Goal: Task Accomplishment & Management: Manage account settings

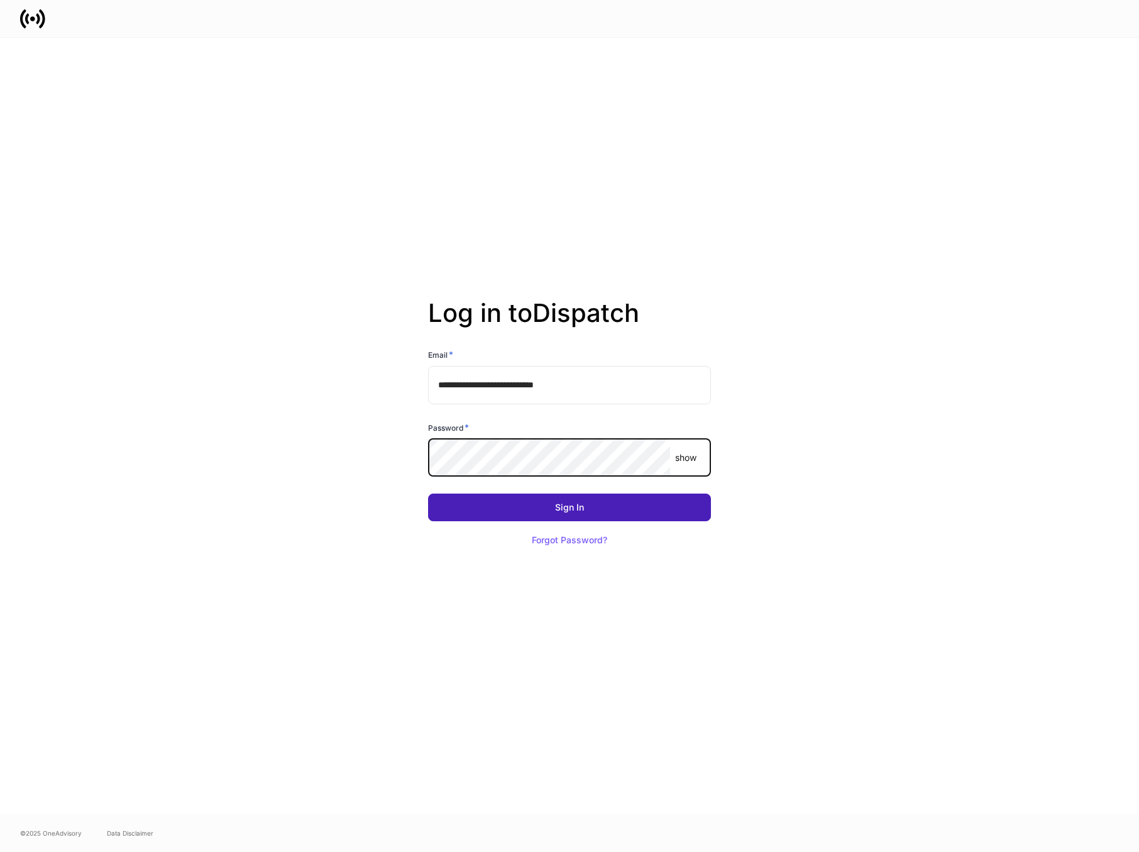
click at [638, 507] on button "Sign In" at bounding box center [569, 507] width 283 height 28
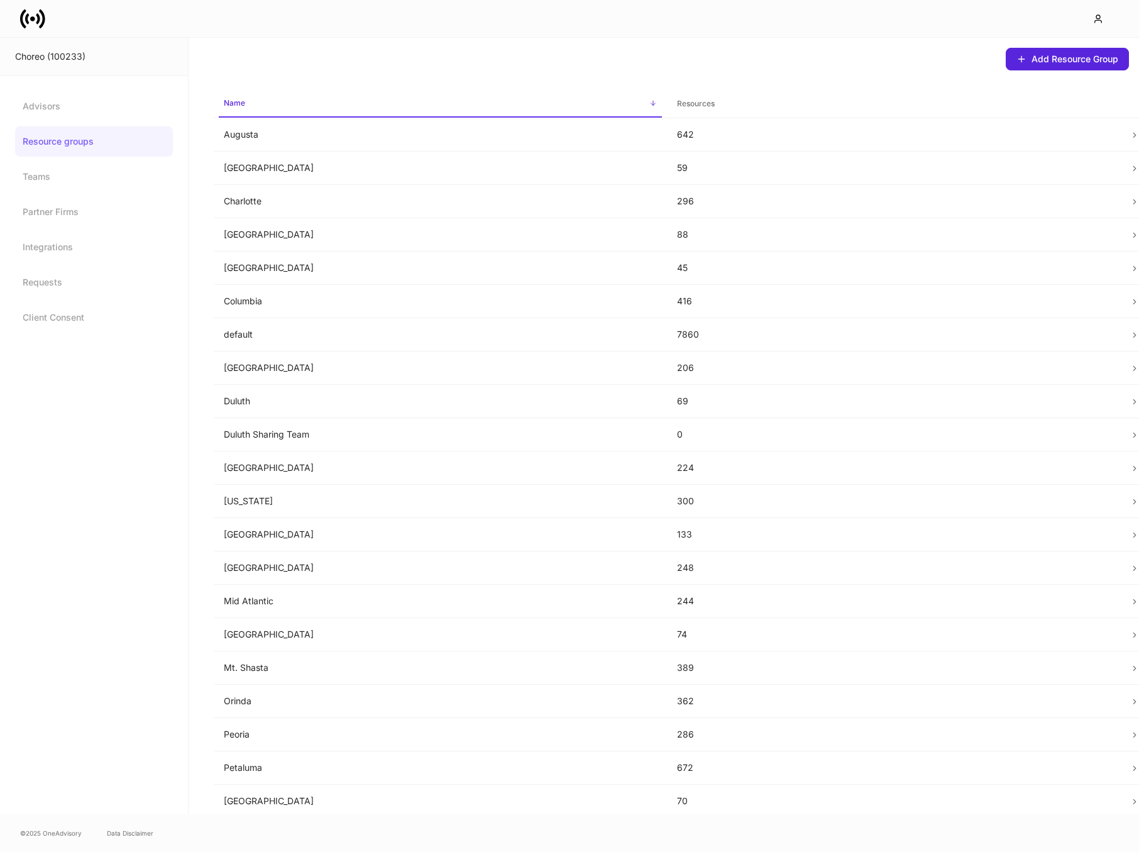
click at [52, 49] on div "Choreo (100233)" at bounding box center [94, 57] width 188 height 38
click at [30, 21] on icon at bounding box center [32, 18] width 25 height 25
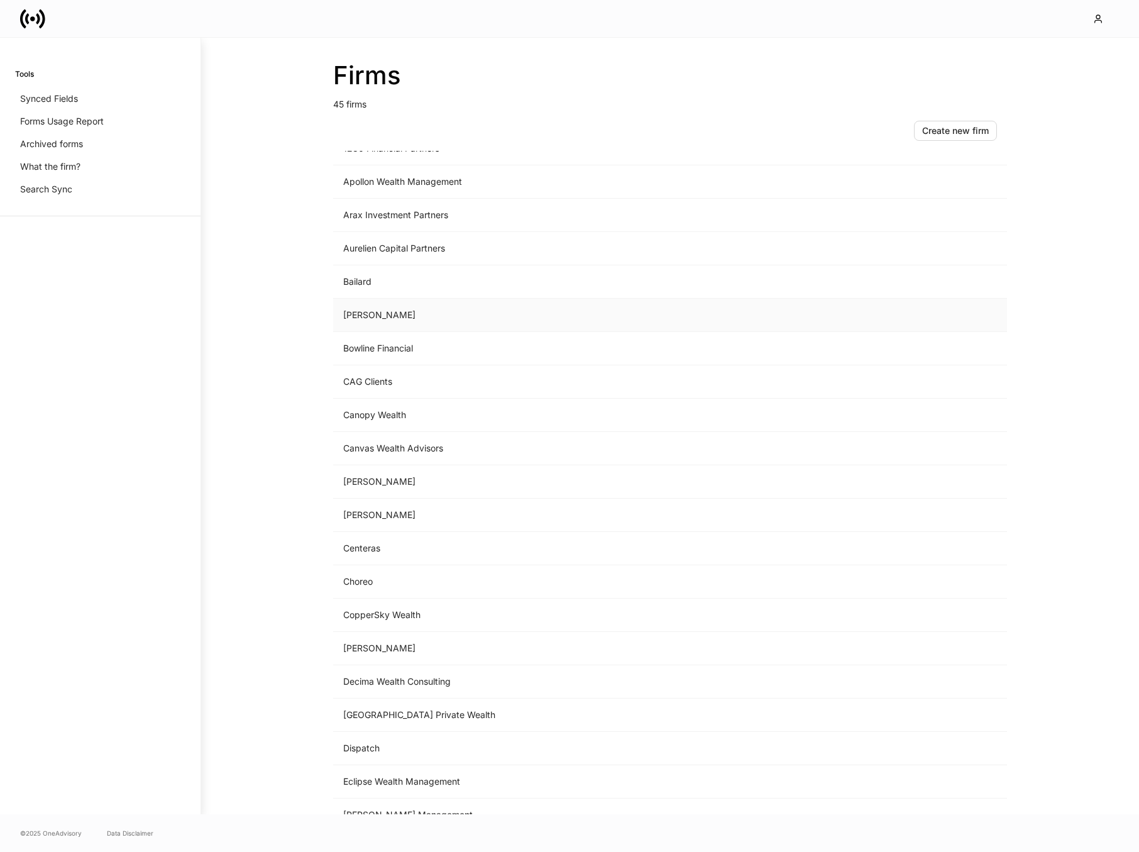
scroll to position [49, 0]
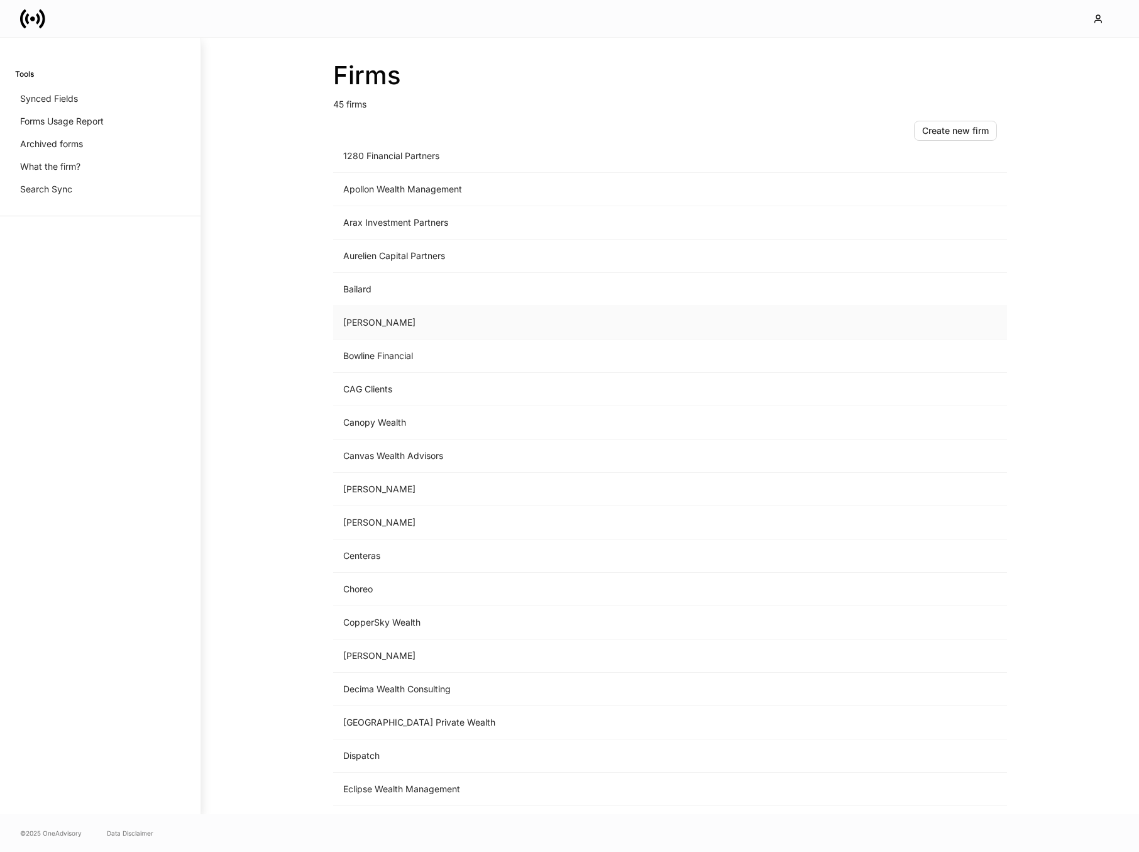
click at [378, 321] on td "[PERSON_NAME]" at bounding box center [565, 322] width 465 height 33
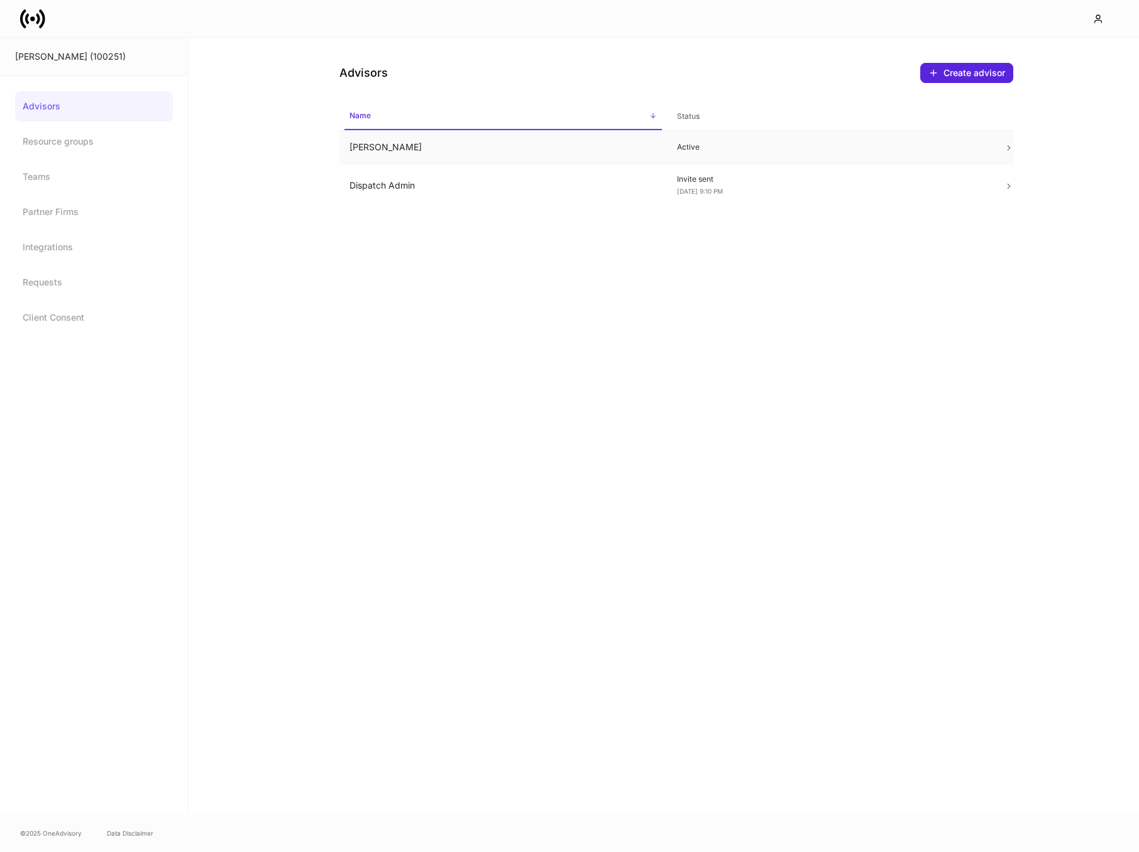
click at [526, 150] on td "[PERSON_NAME]" at bounding box center [503, 147] width 328 height 33
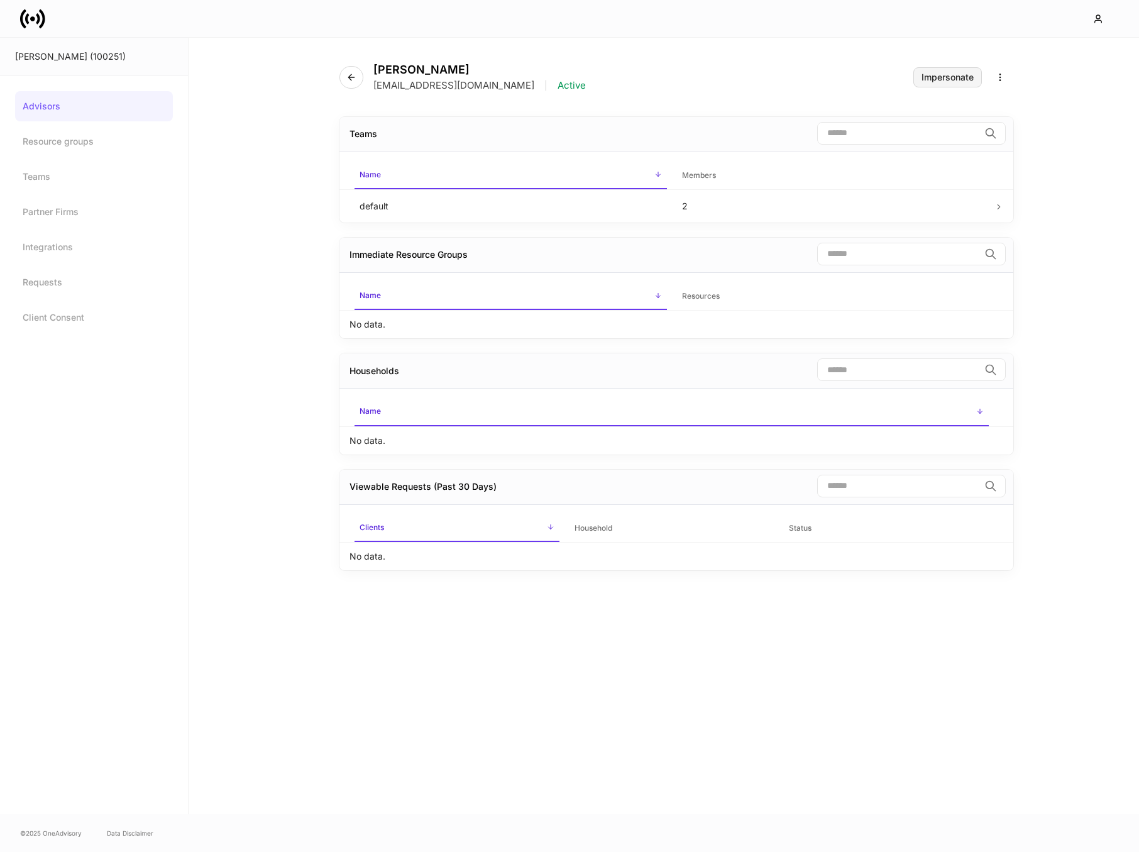
click at [956, 77] on div "Impersonate" at bounding box center [948, 77] width 52 height 9
